Goal: Find specific page/section: Find specific page/section

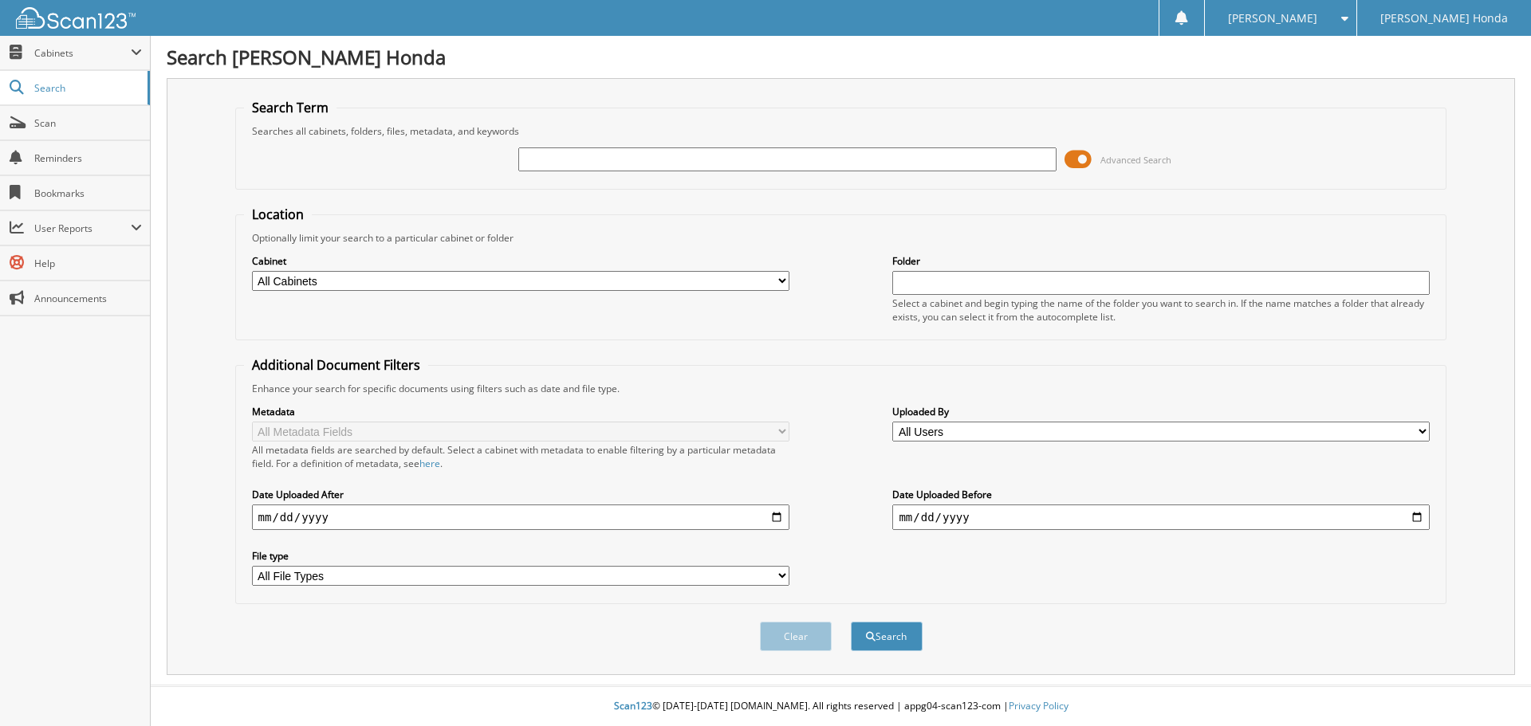
click at [561, 151] on input "text" at bounding box center [786, 160] width 537 height 24
type input "233161A"
click at [789, 223] on fieldset "Location Optionally limit your search to a particular cabinet or folder Cabinet…" at bounding box center [841, 273] width 1212 height 135
click at [872, 646] on button "Search" at bounding box center [887, 637] width 72 height 30
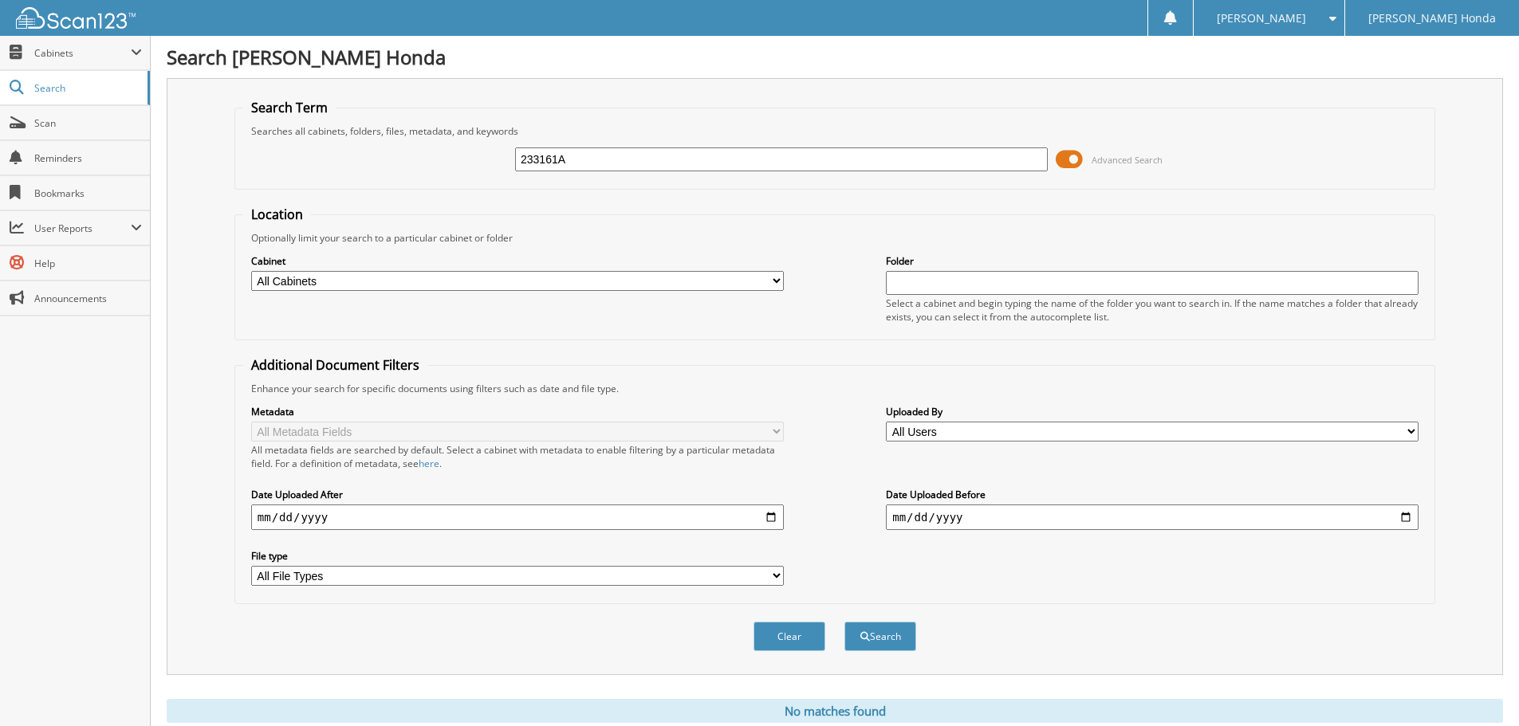
scroll to position [53, 0]
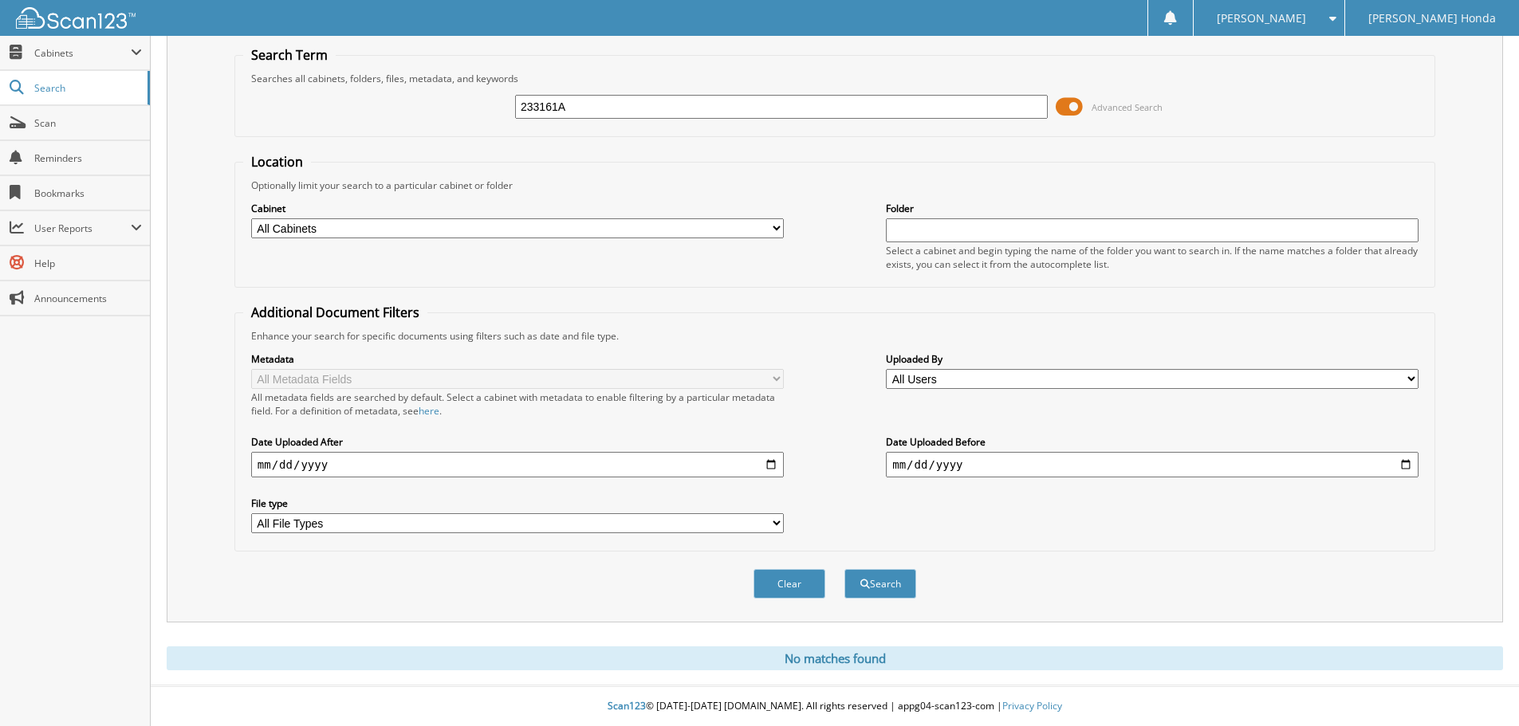
click at [868, 442] on div "Metadata All Metadata Fields All metadata fields are searched by default. Selec…" at bounding box center [834, 443] width 1183 height 200
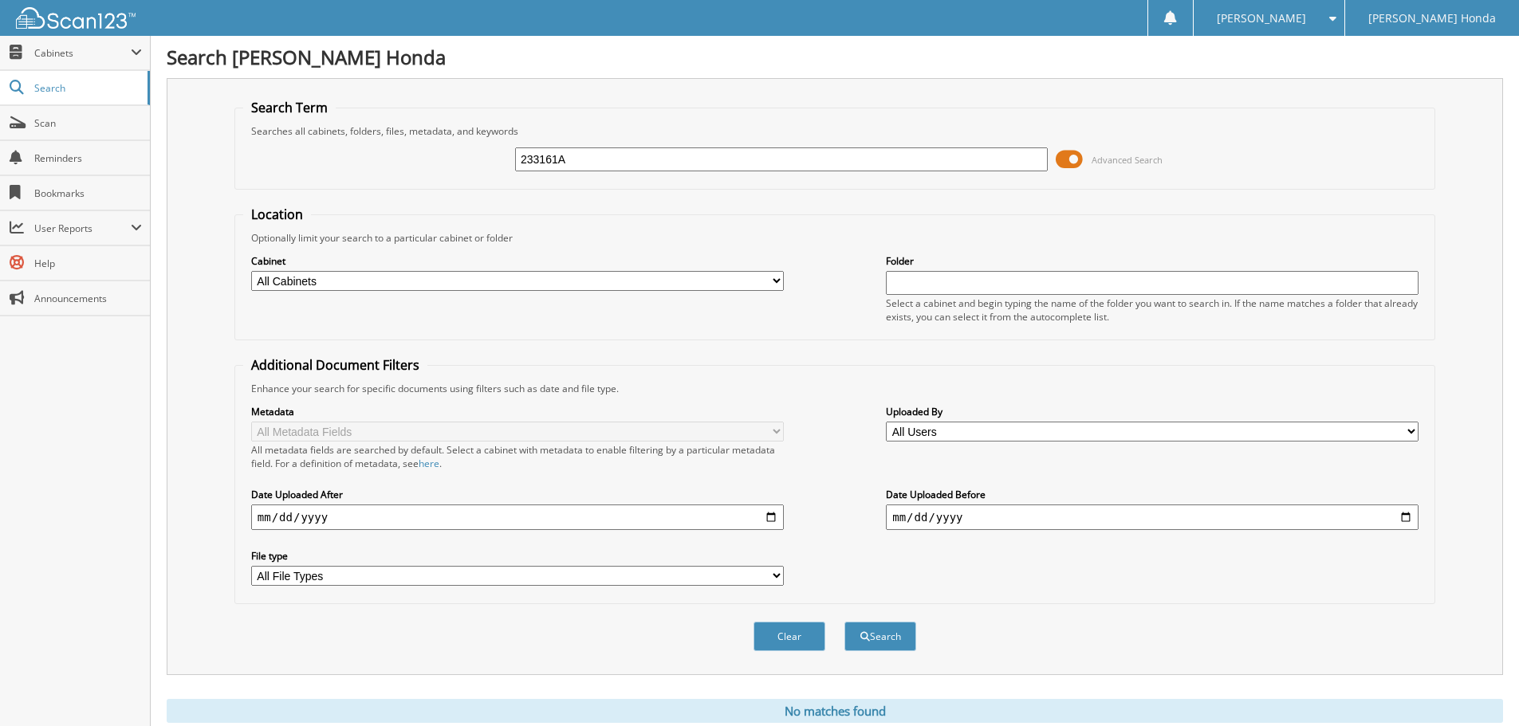
click at [604, 104] on fieldset "Search Term Searches all cabinets, folders, files, metadata, and keywords 23316…" at bounding box center [834, 144] width 1201 height 91
